Goal: Information Seeking & Learning: Find specific fact

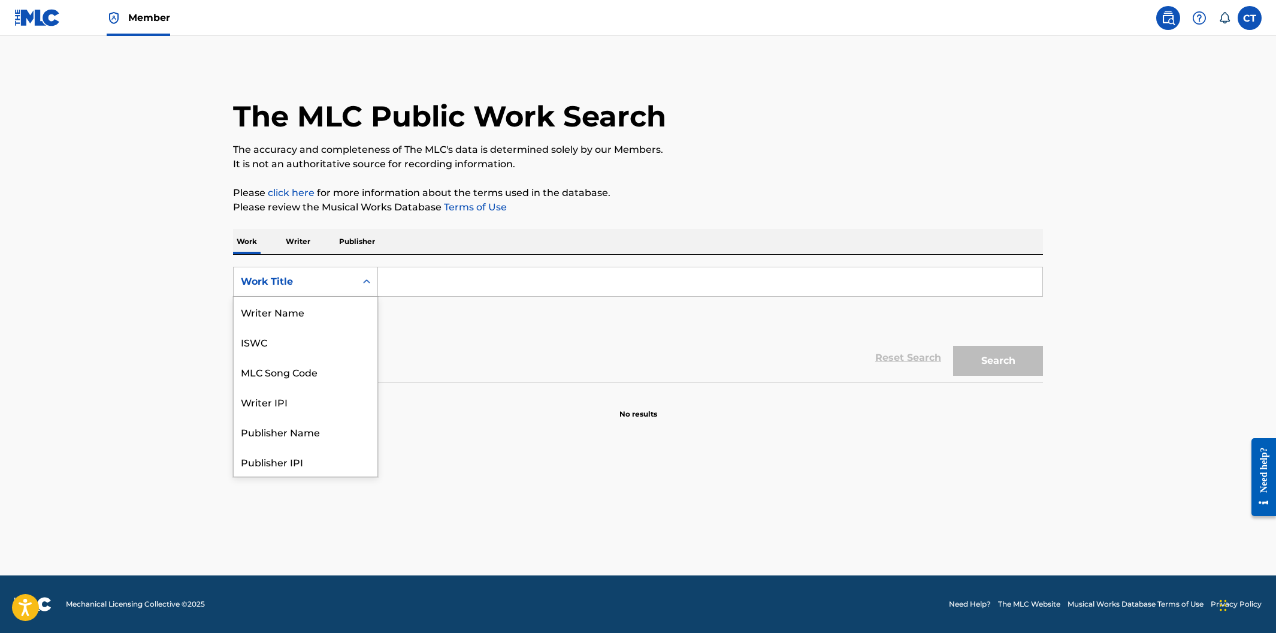
click at [303, 294] on div "Work Title" at bounding box center [305, 282] width 145 height 30
click at [308, 311] on div "MLC Song Code" at bounding box center [306, 312] width 144 height 30
click at [399, 286] on input "Search Form" at bounding box center [710, 281] width 665 height 29
paste input "DQ6048"
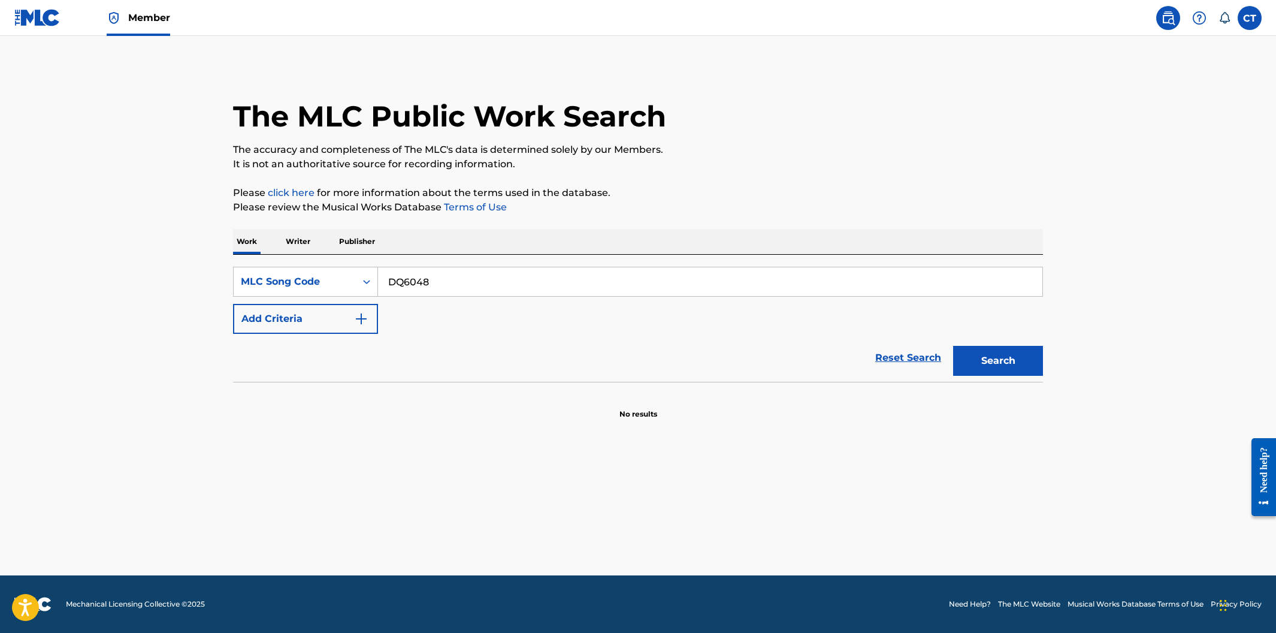
type input "DQ6048"
click at [953, 346] on button "Search" at bounding box center [998, 361] width 90 height 30
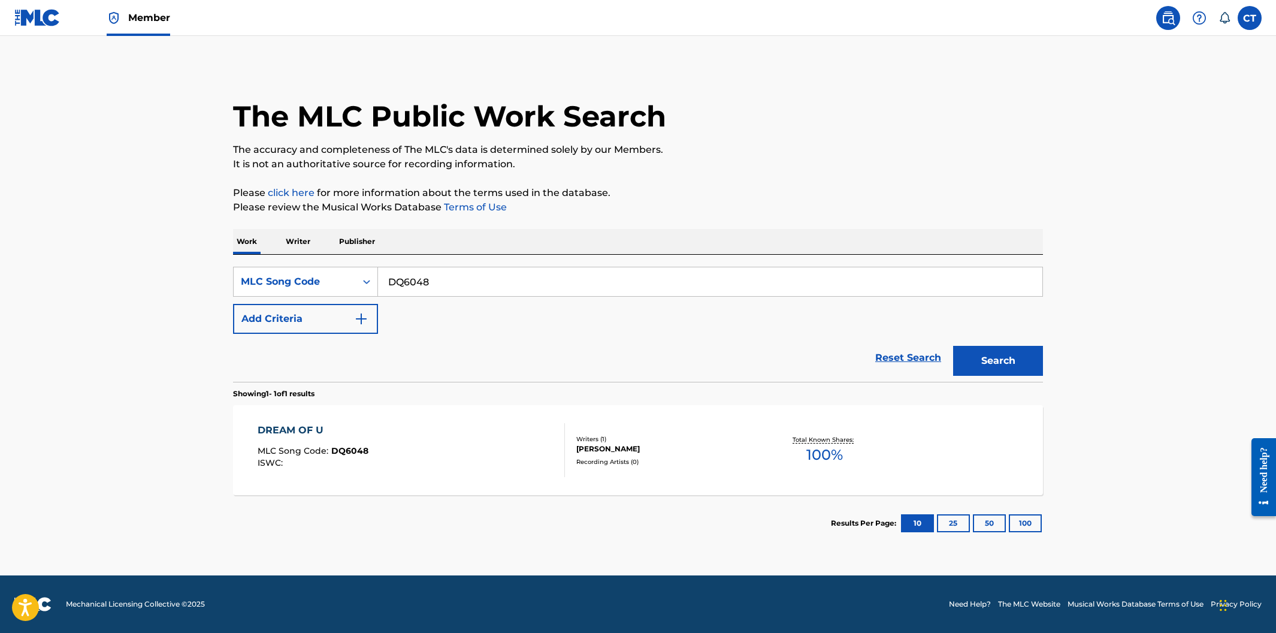
click at [448, 440] on div "DREAM OF U MLC Song Code : DQ6048 ISWC :" at bounding box center [412, 450] width 308 height 54
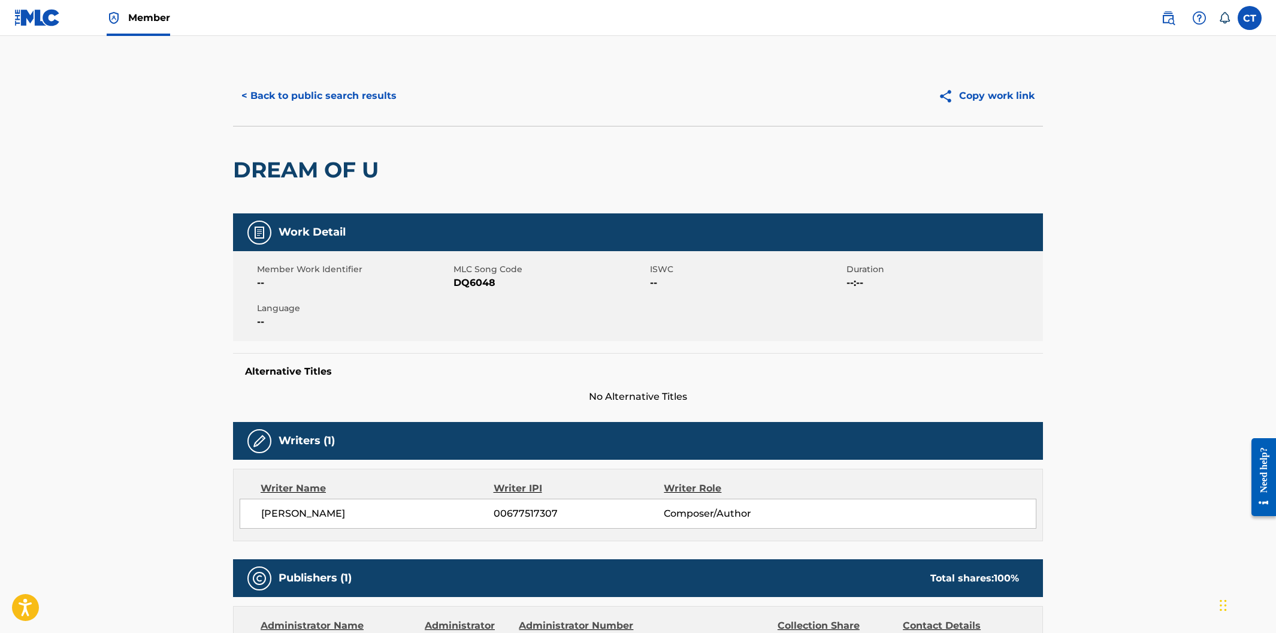
click at [322, 105] on button "< Back to public search results" at bounding box center [319, 96] width 172 height 30
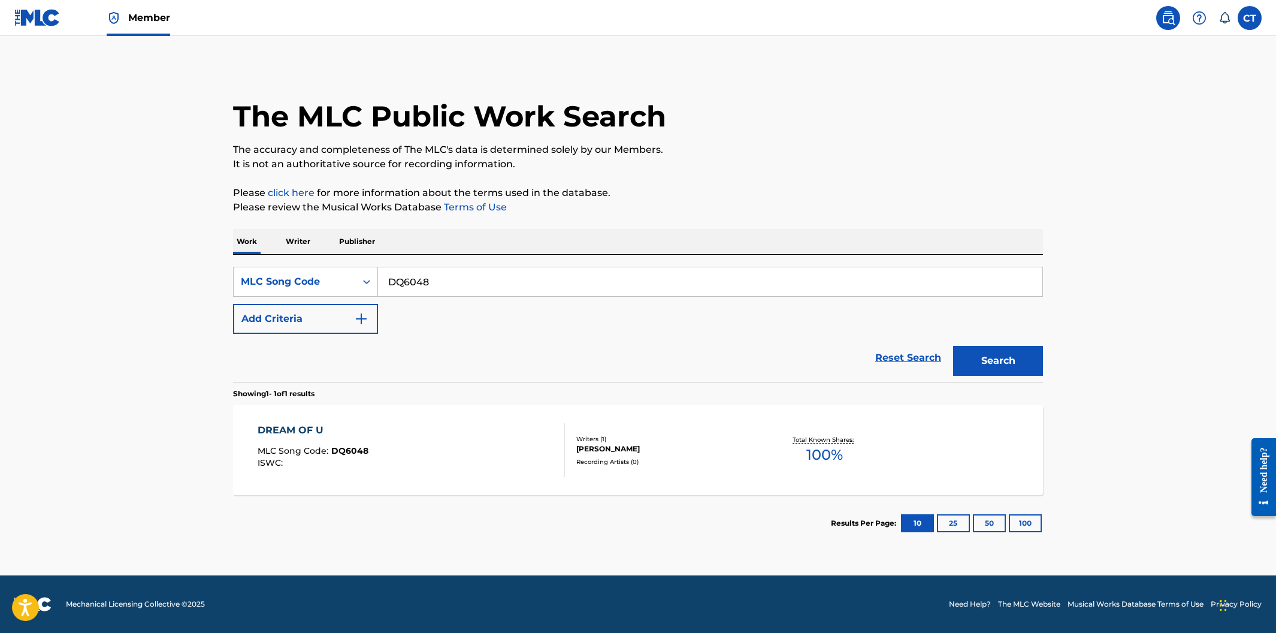
drag, startPoint x: 433, startPoint y: 279, endPoint x: 372, endPoint y: 263, distance: 63.2
click at [372, 263] on div "SearchWithCriteriad4012c68-61de-4b93-804e-badc40ce7aad MLC Song Code DQ6048 Add…" at bounding box center [638, 318] width 810 height 127
paste input "BC3YTC"
type input "BC3YTC"
click at [953, 346] on button "Search" at bounding box center [998, 361] width 90 height 30
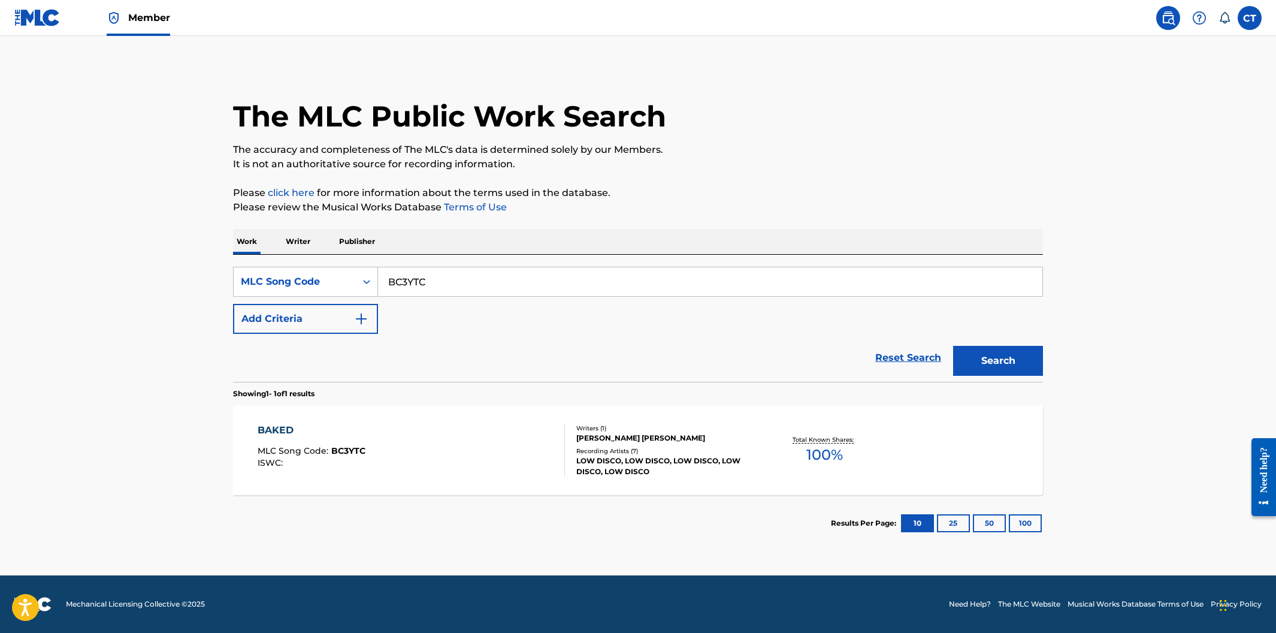
click at [452, 436] on div "BAKED MLC Song Code : BC3YTC ISWC :" at bounding box center [412, 450] width 308 height 54
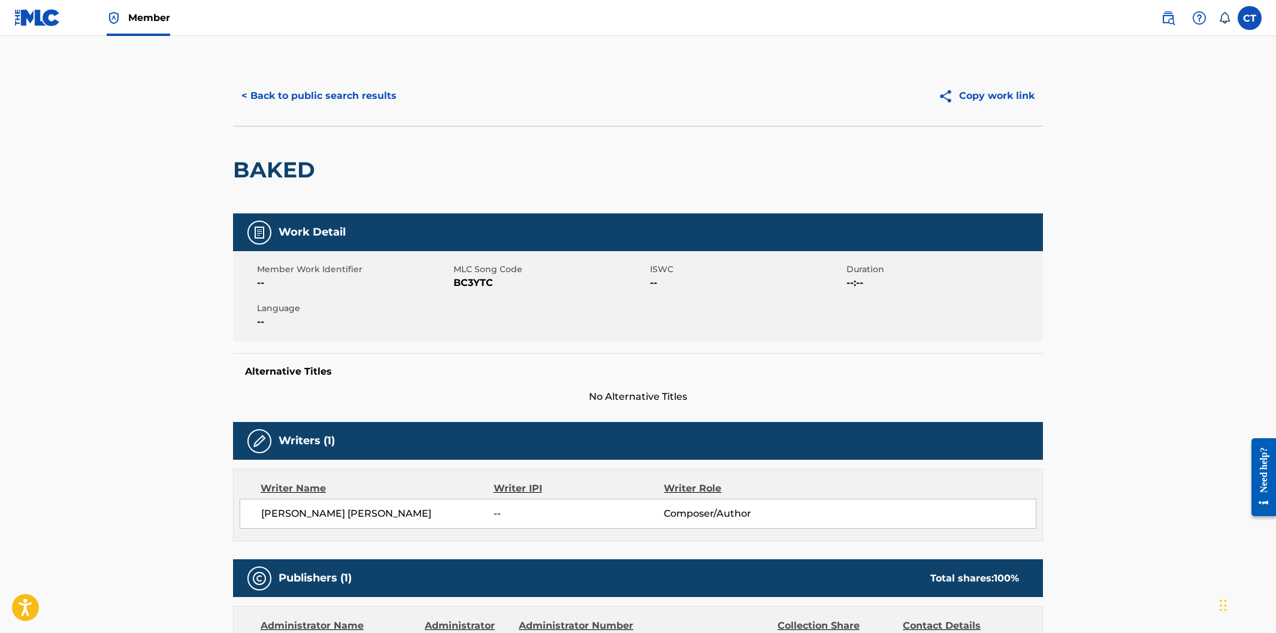
click at [357, 98] on button "< Back to public search results" at bounding box center [319, 96] width 172 height 30
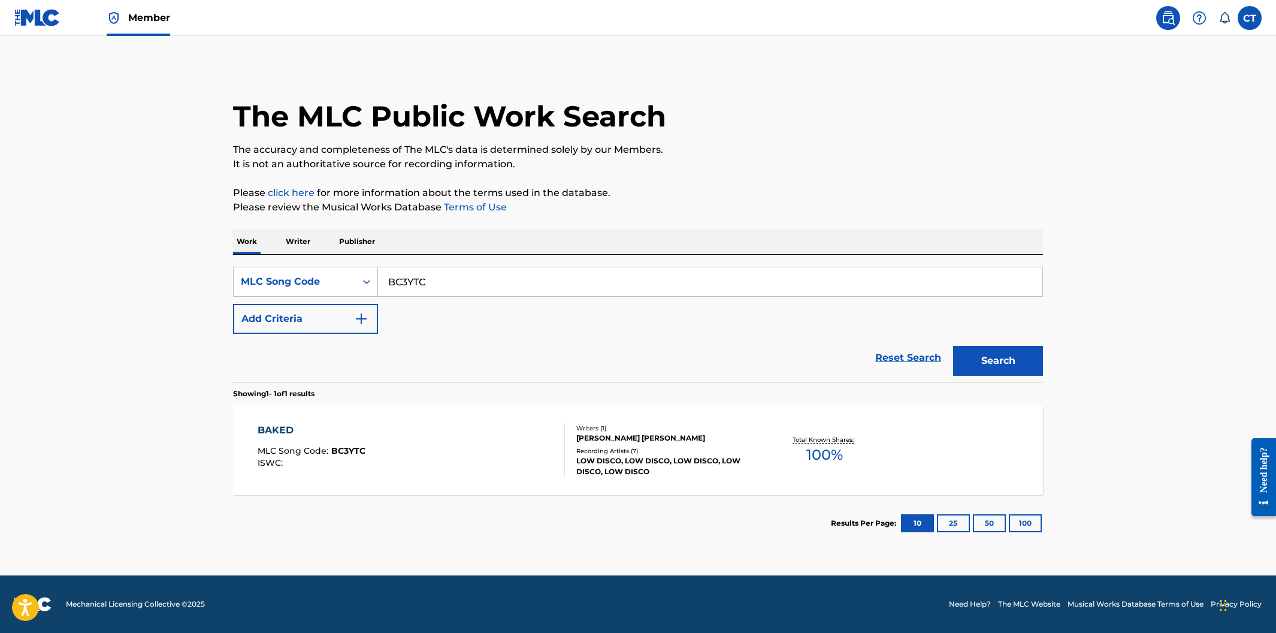
drag, startPoint x: 444, startPoint y: 285, endPoint x: 385, endPoint y: 267, distance: 62.0
click at [385, 267] on input "BC3YTC" at bounding box center [710, 281] width 665 height 29
paste input "RC1DQY"
type input "RC1DQY"
click at [953, 346] on button "Search" at bounding box center [998, 361] width 90 height 30
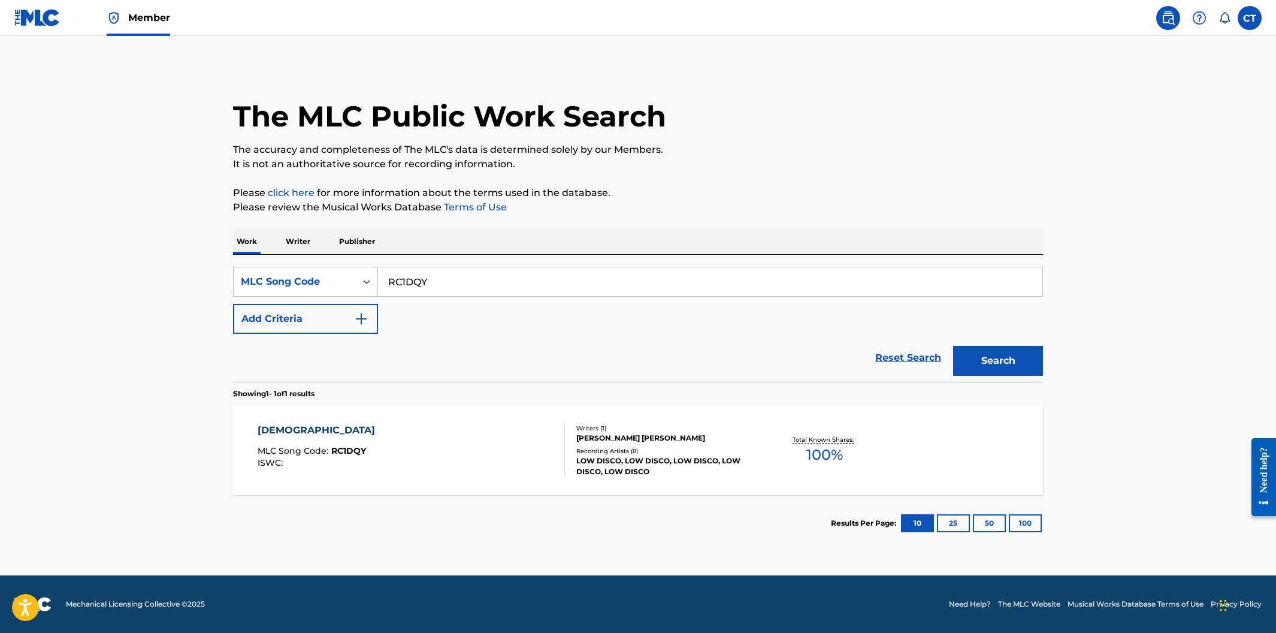
click at [463, 455] on div "RASTA MLC Song Code : RC1DQY ISWC :" at bounding box center [412, 450] width 308 height 54
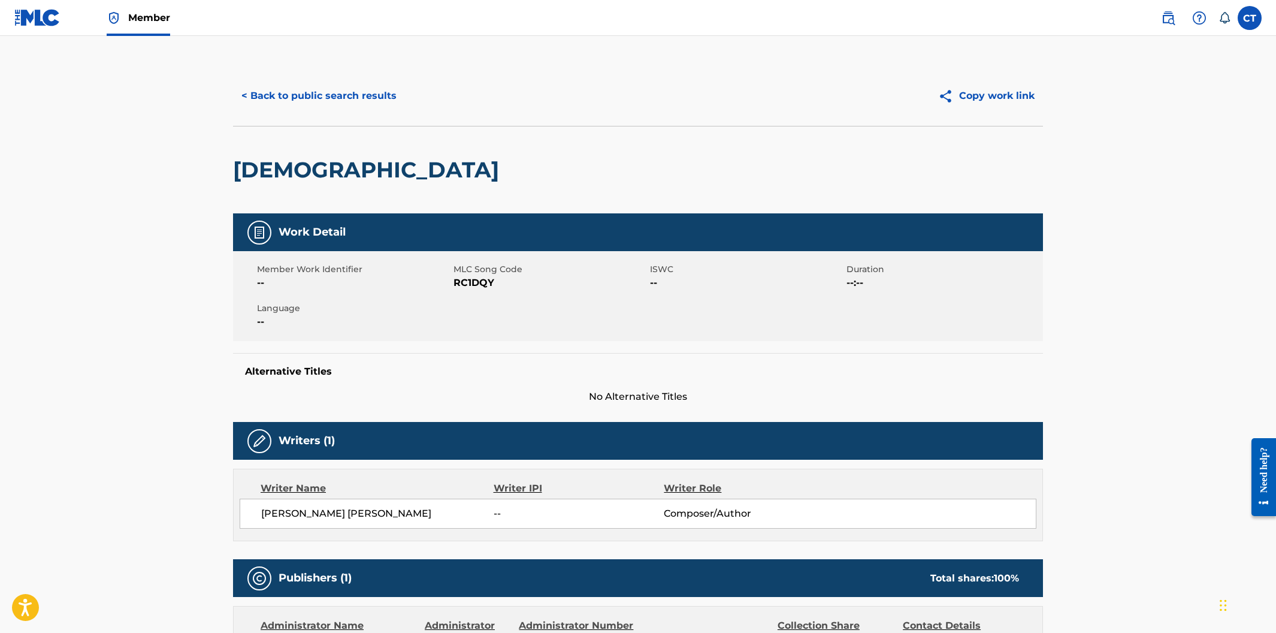
click at [318, 90] on button "< Back to public search results" at bounding box center [319, 96] width 172 height 30
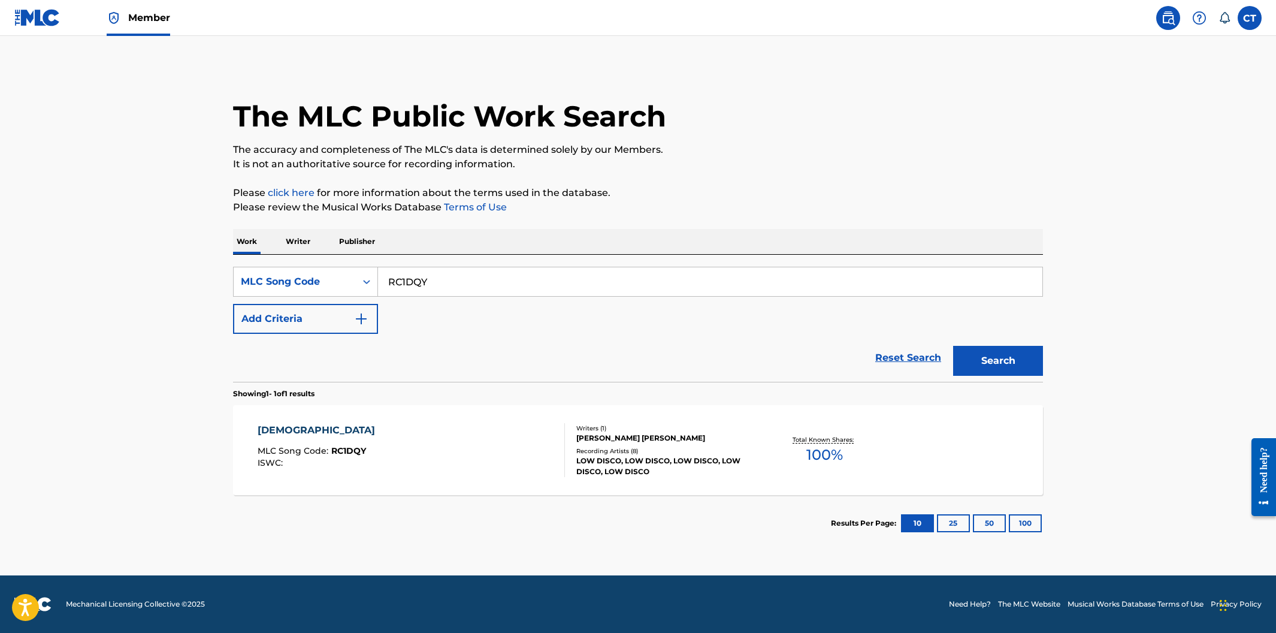
click at [433, 424] on div "RASTA MLC Song Code : RC1DQY ISWC :" at bounding box center [412, 450] width 308 height 54
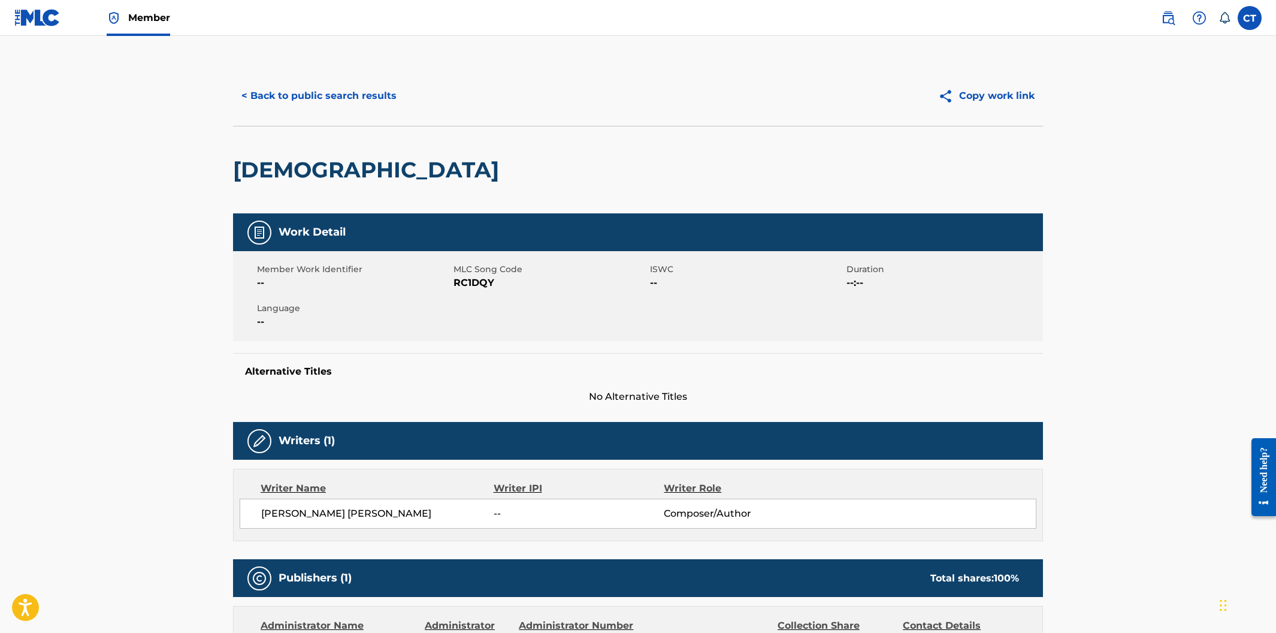
click at [292, 100] on button "< Back to public search results" at bounding box center [319, 96] width 172 height 30
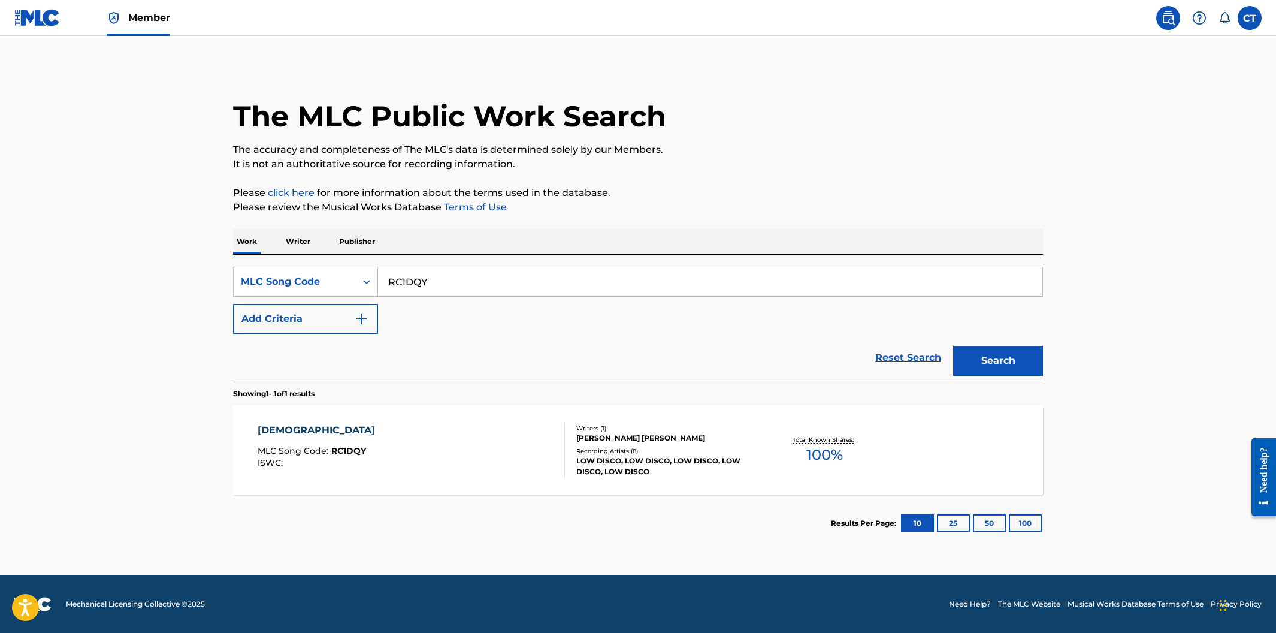
drag, startPoint x: 410, startPoint y: 276, endPoint x: 372, endPoint y: 264, distance: 40.8
click at [372, 264] on div "SearchWithCriteriad4012c68-61de-4b93-804e-badc40ce7aad MLC Song Code RC1DQY Add…" at bounding box center [638, 318] width 810 height 127
paste input "EC6WM4"
type input "EC6WM4"
click at [953, 346] on button "Search" at bounding box center [998, 361] width 90 height 30
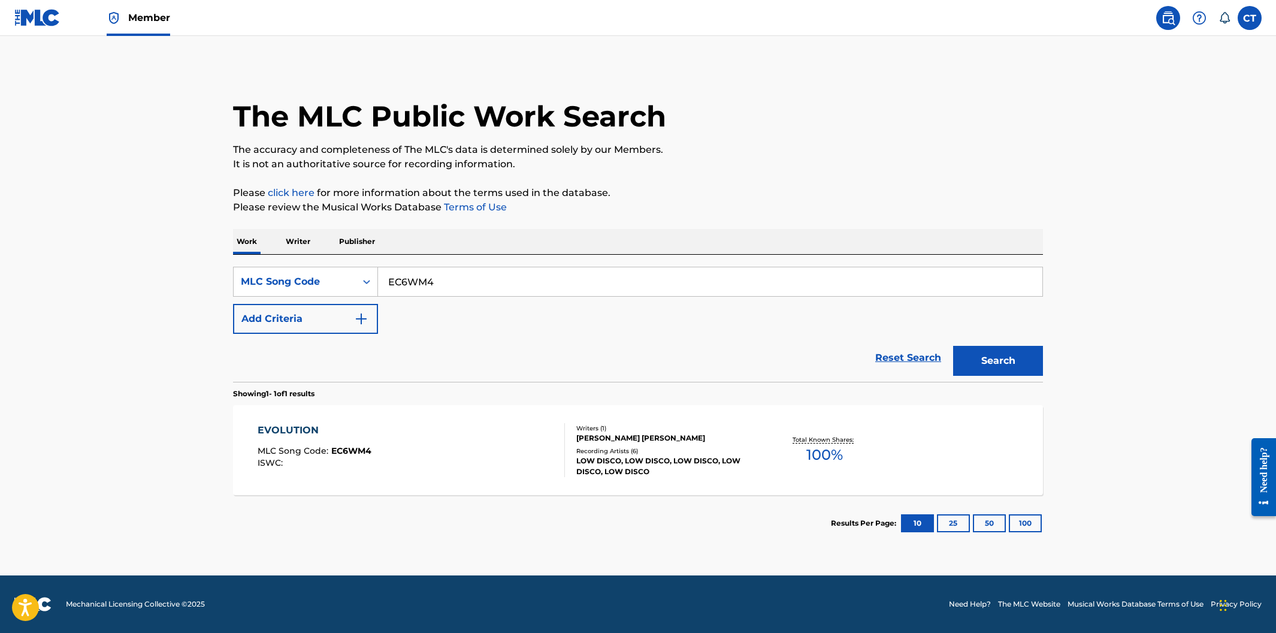
click at [475, 434] on div "EVOLUTION MLC Song Code : EC6WM4 ISWC :" at bounding box center [412, 450] width 308 height 54
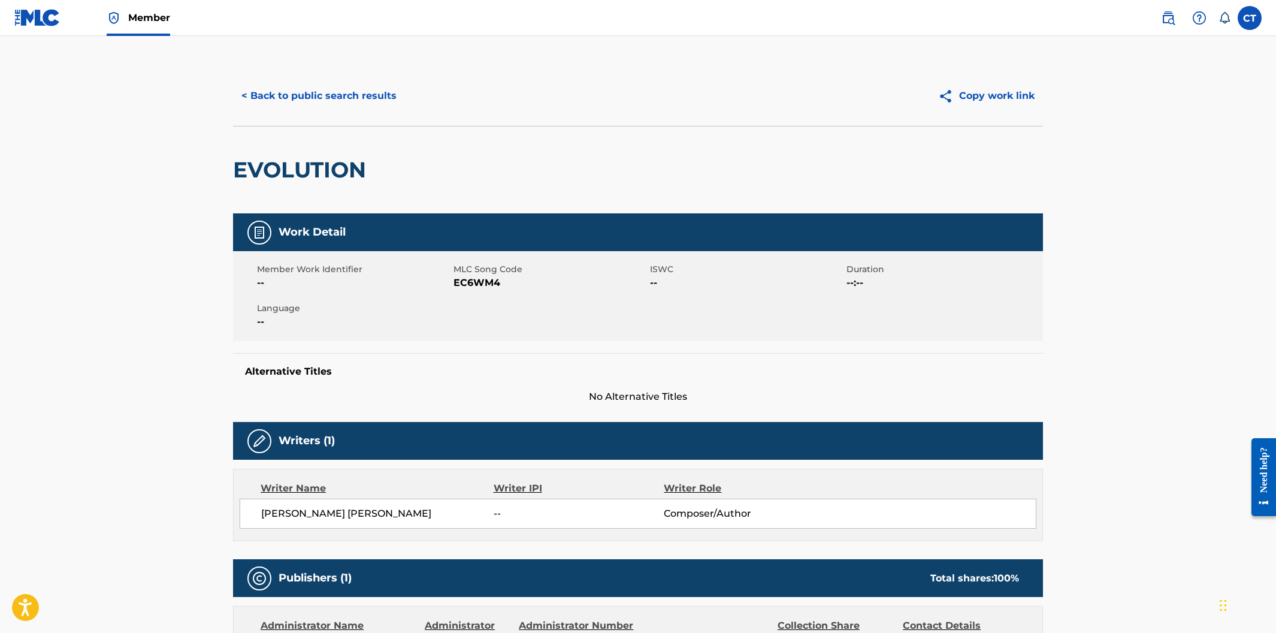
click at [328, 104] on button "< Back to public search results" at bounding box center [319, 96] width 172 height 30
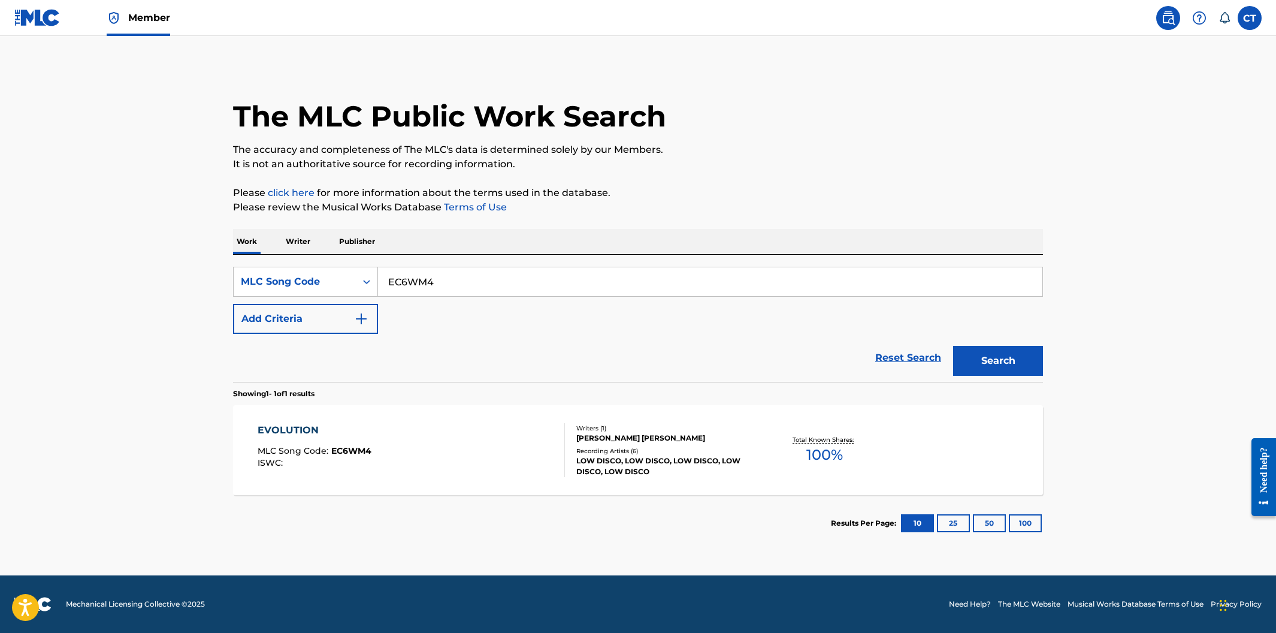
drag, startPoint x: 460, startPoint y: 289, endPoint x: 388, endPoint y: 280, distance: 73.1
click at [388, 280] on input "EC6WM4" at bounding box center [710, 281] width 665 height 29
paste input "96380"
type input "963804"
click at [953, 346] on button "Search" at bounding box center [998, 361] width 90 height 30
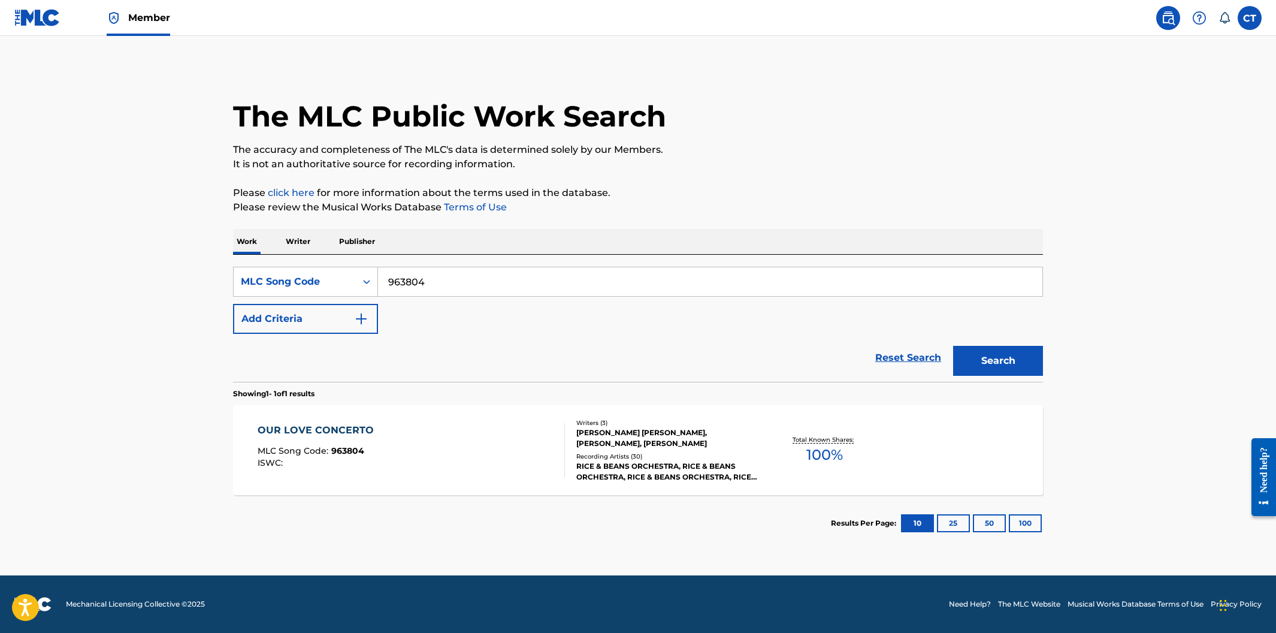
click at [457, 428] on div "OUR LOVE CONCERTO MLC Song Code : 963804 ISWC :" at bounding box center [412, 450] width 308 height 54
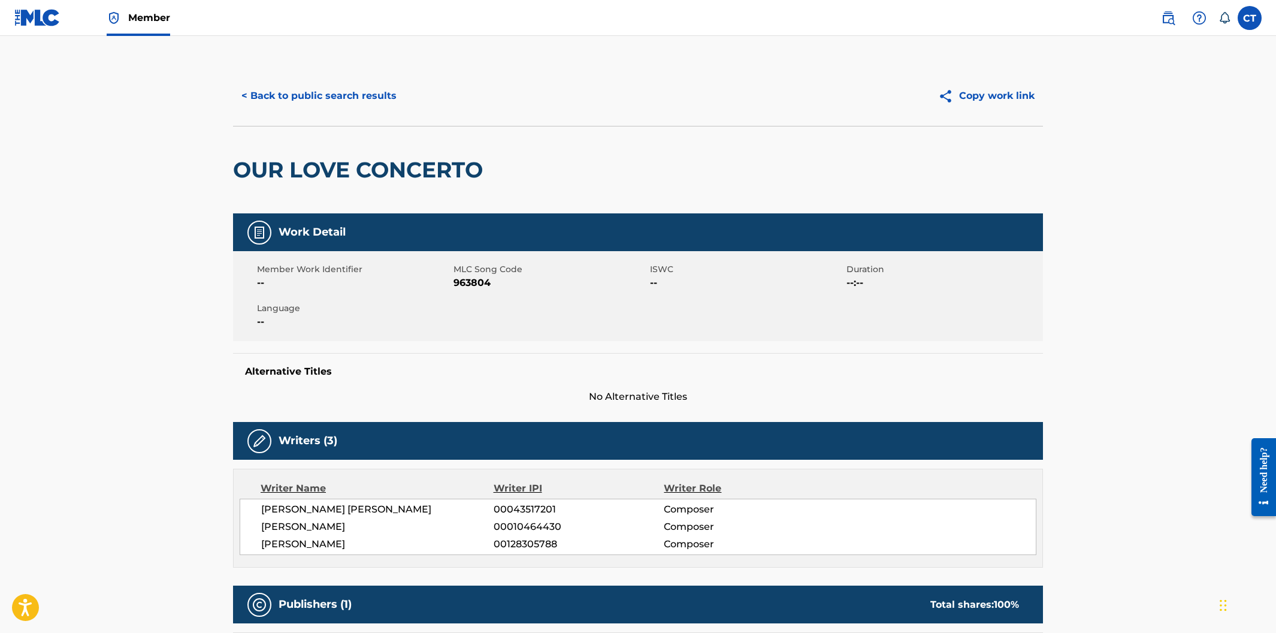
click at [309, 106] on button "< Back to public search results" at bounding box center [319, 96] width 172 height 30
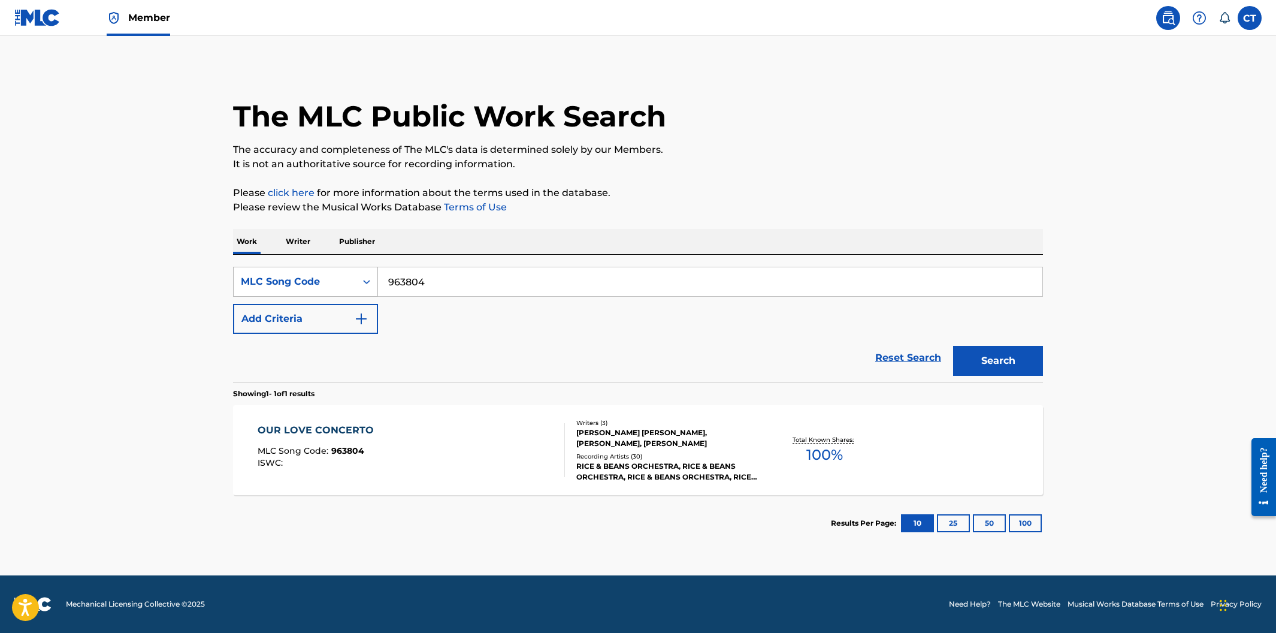
drag, startPoint x: 469, startPoint y: 282, endPoint x: 373, endPoint y: 282, distance: 96.5
click at [373, 282] on div "SearchWithCriteriad4012c68-61de-4b93-804e-badc40ce7aad MLC Song Code 963804" at bounding box center [638, 282] width 810 height 30
paste input "YP3KMJ"
type input "YP3KMJ"
click at [953, 346] on button "Search" at bounding box center [998, 361] width 90 height 30
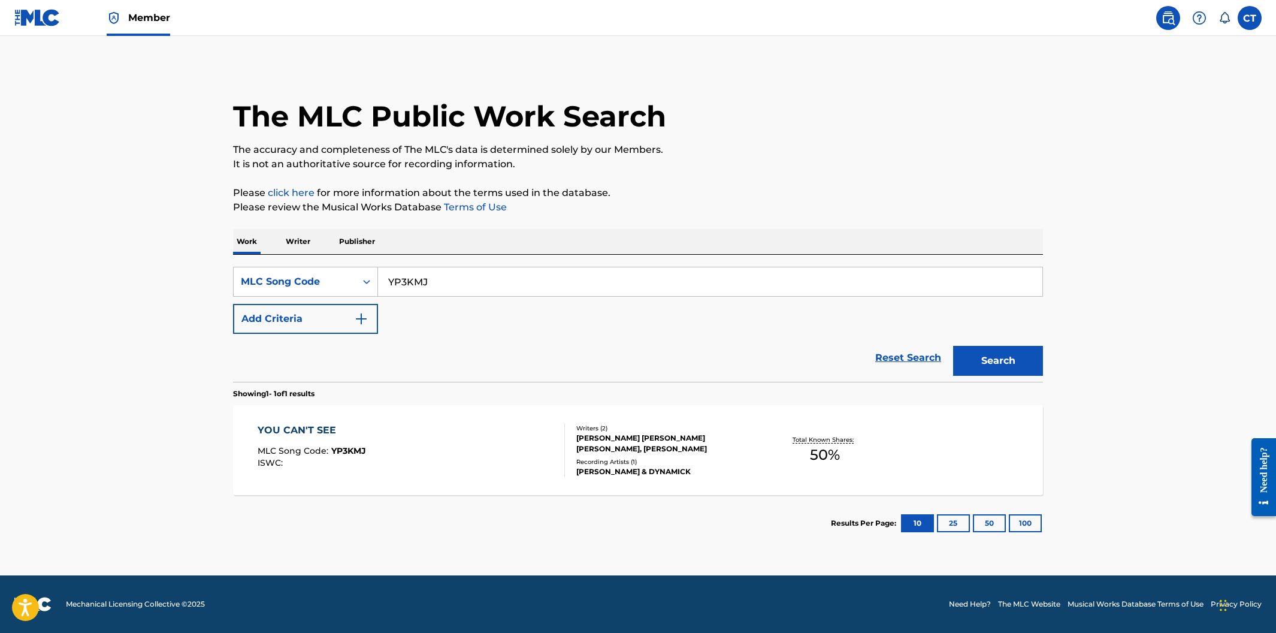
click at [489, 452] on div "YOU CAN'T SEE MLC Song Code : YP3KMJ ISWC :" at bounding box center [412, 450] width 308 height 54
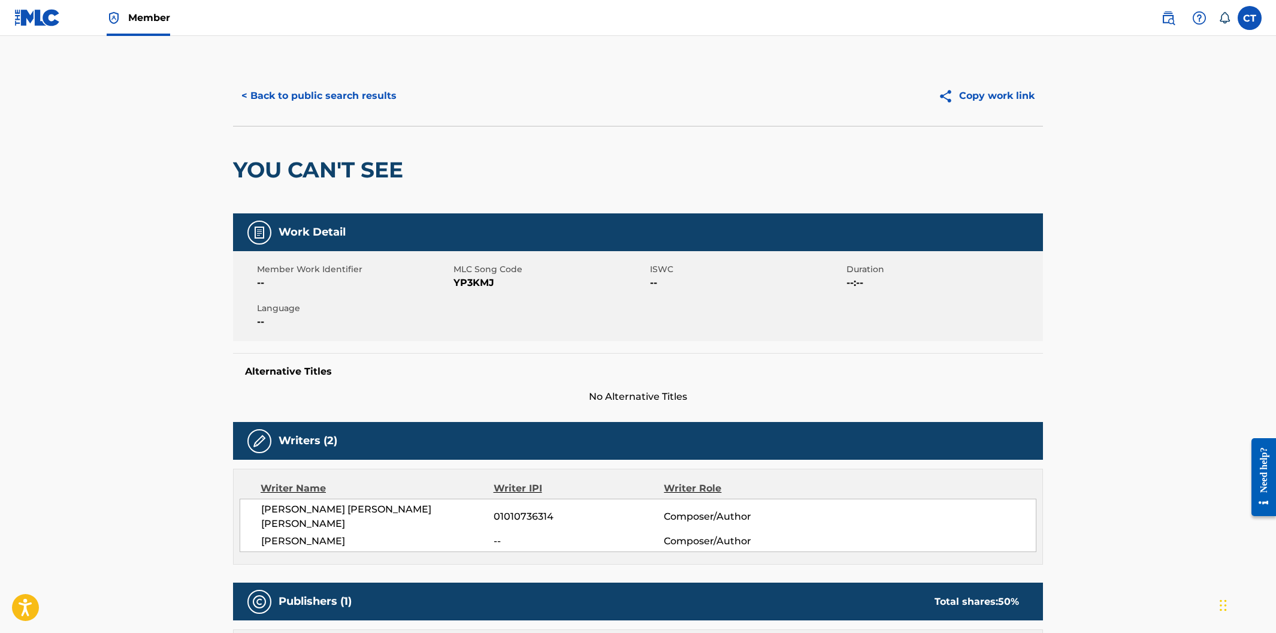
click at [285, 96] on button "< Back to public search results" at bounding box center [319, 96] width 172 height 30
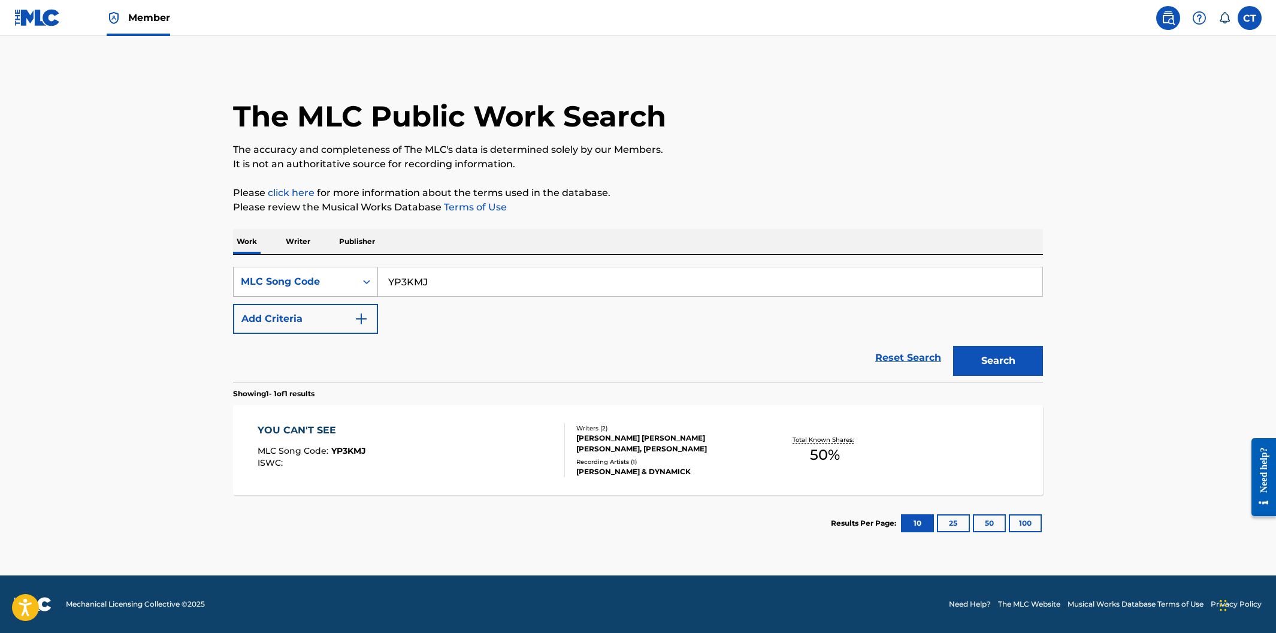
drag, startPoint x: 435, startPoint y: 281, endPoint x: 364, endPoint y: 268, distance: 71.9
click at [367, 271] on div "SearchWithCriteriad4012c68-61de-4b93-804e-badc40ce7aad MLC Song Code YP3KMJ" at bounding box center [638, 282] width 810 height 30
paste input "BD21FD"
type input "BD21FD"
click at [953, 346] on button "Search" at bounding box center [998, 361] width 90 height 30
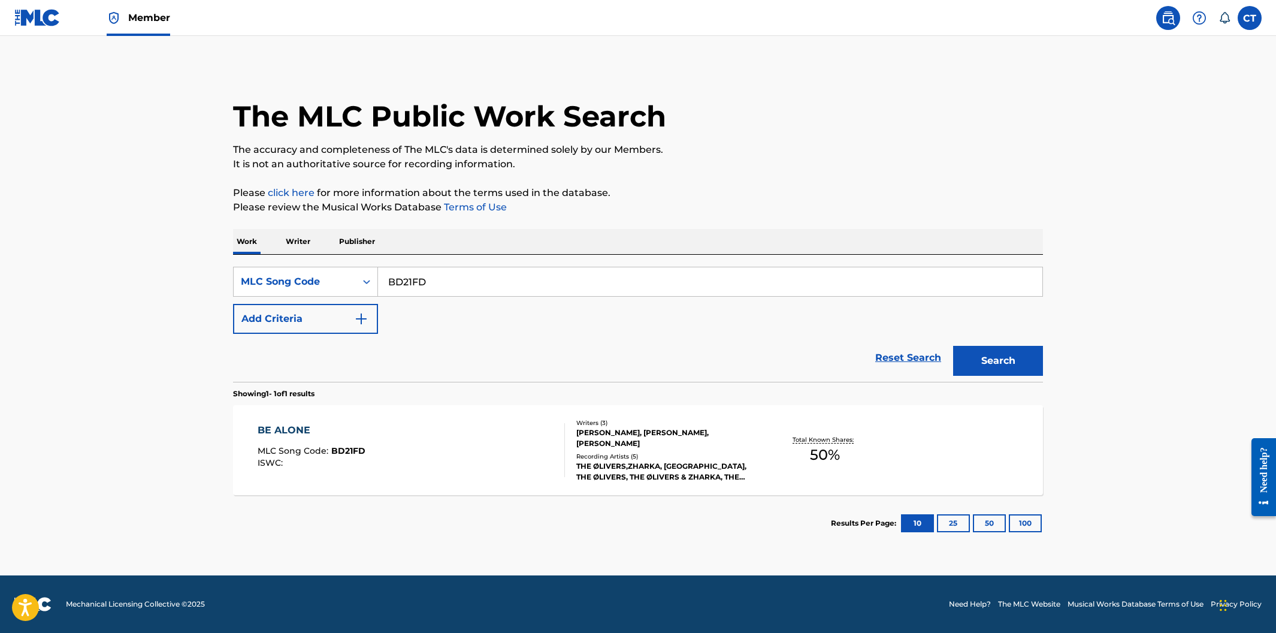
click at [534, 452] on div "BE ALONE MLC Song Code : BD21FD ISWC :" at bounding box center [412, 450] width 308 height 54
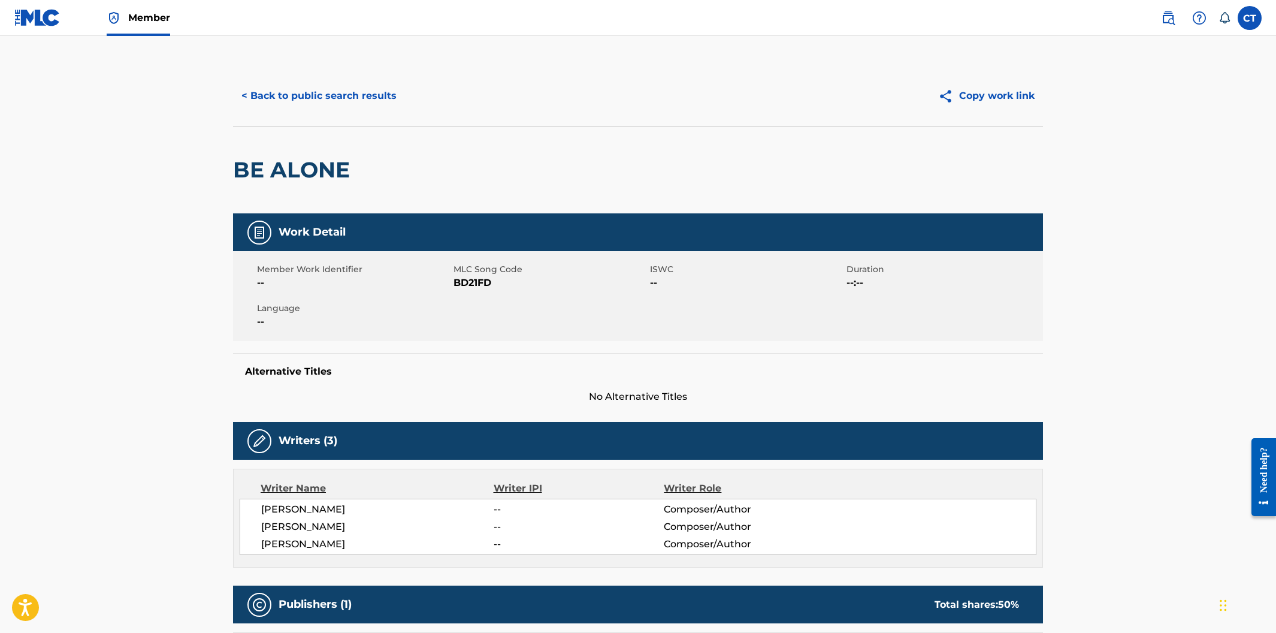
click at [161, 12] on span "Member" at bounding box center [149, 18] width 42 height 14
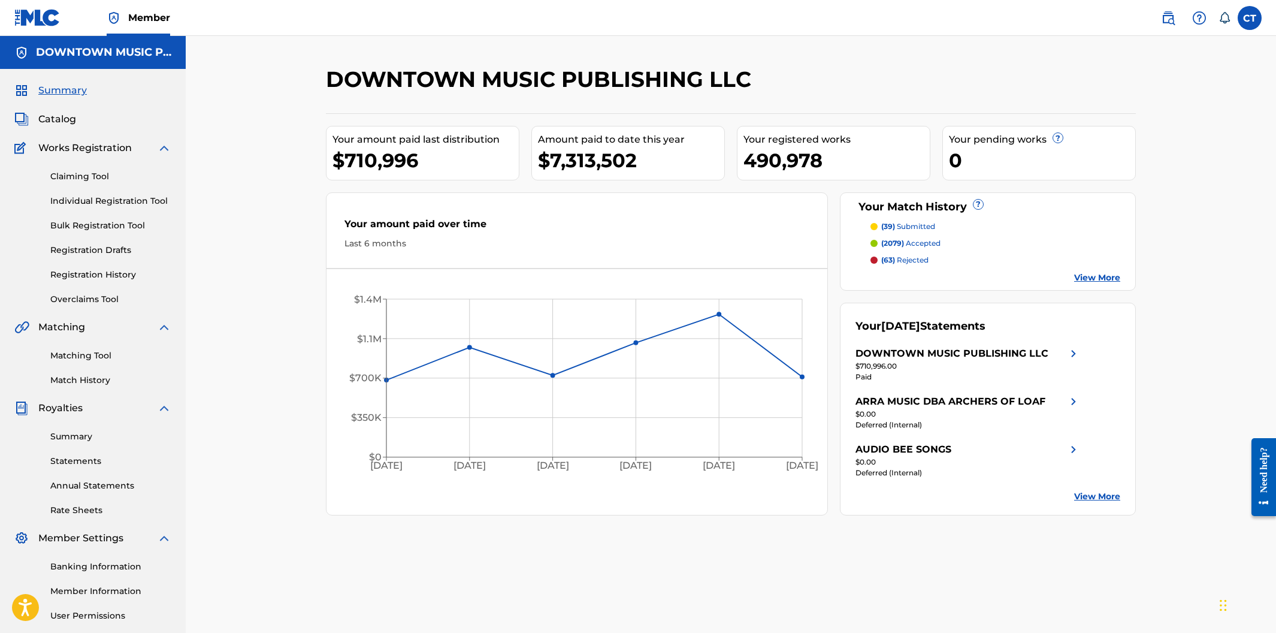
click at [100, 274] on link "Registration History" at bounding box center [110, 274] width 121 height 13
